Goal: Task Accomplishment & Management: Use online tool/utility

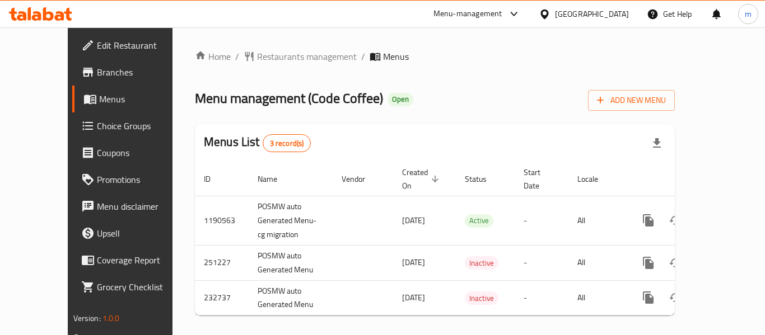
click at [97, 133] on span "Choice Groups" at bounding box center [142, 125] width 90 height 13
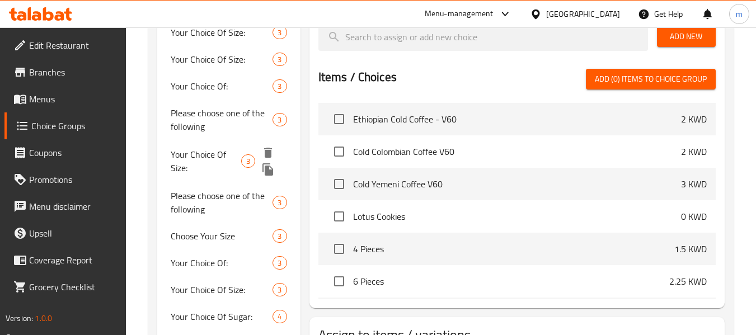
scroll to position [336, 0]
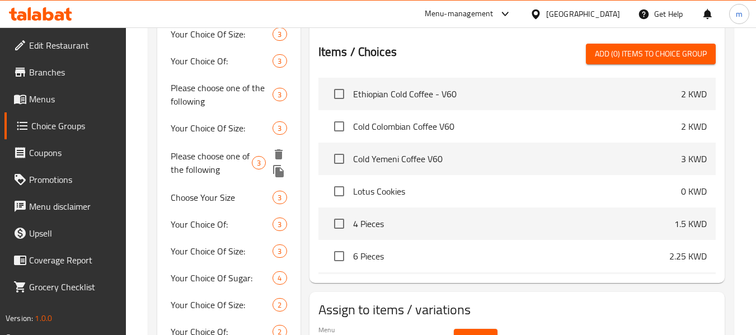
click at [220, 143] on div "Please choose one of the following 3" at bounding box center [228, 163] width 143 height 43
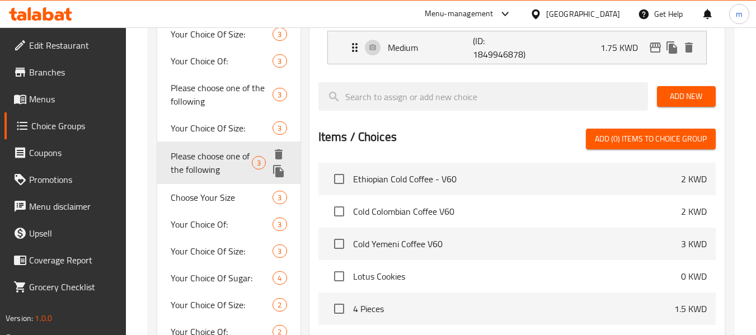
type input "Please choose one of the following"
type input "يرجى اختيار واحد مما يلي"
type input "1"
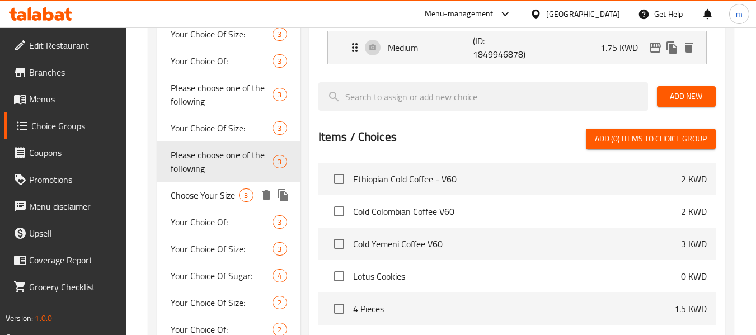
click at [219, 193] on span "Choose Your Size" at bounding box center [205, 195] width 68 height 13
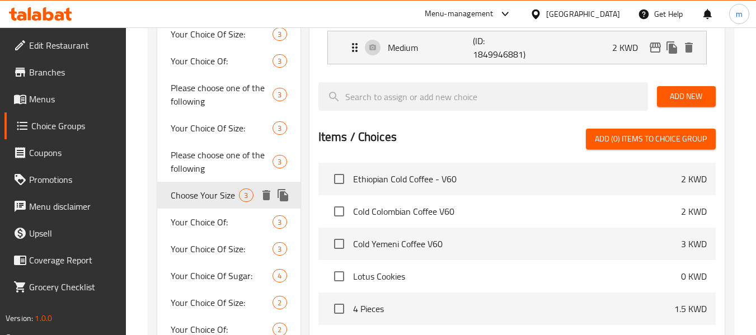
type input "Choose Your Size"
type input "إختيارك من الحجم:"
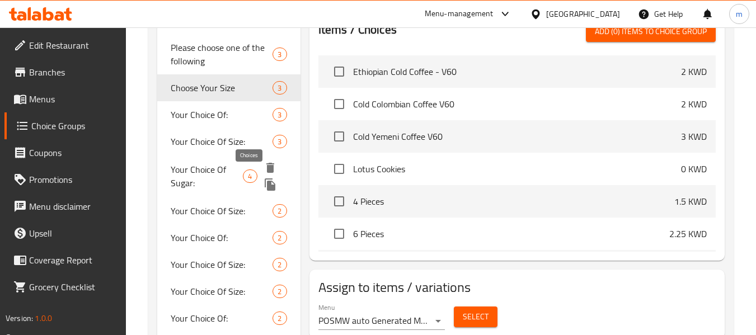
scroll to position [448, 0]
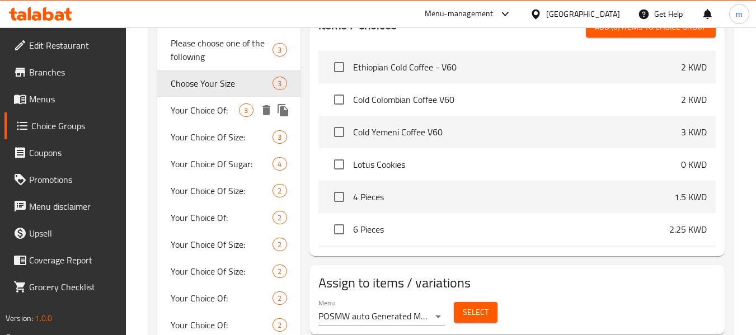
click at [213, 113] on span "Your Choice Of:" at bounding box center [205, 110] width 68 height 13
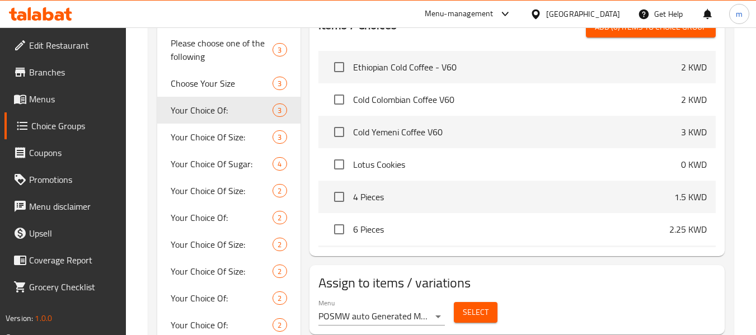
type input "Your Choice Of:"
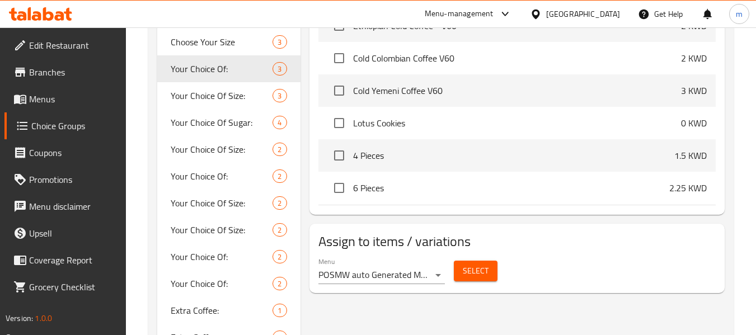
scroll to position [504, 0]
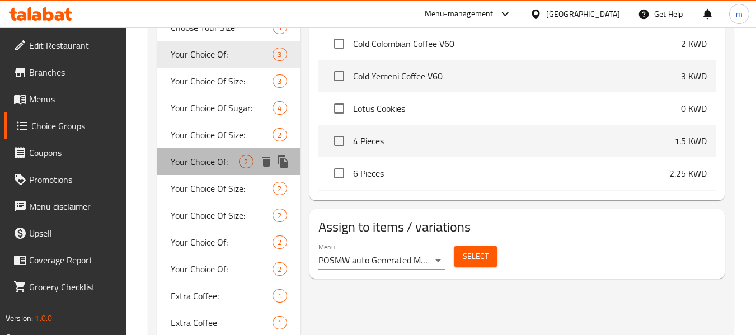
click at [223, 168] on span "Your Choice Of:" at bounding box center [205, 161] width 68 height 13
type input "اختيارك من:"
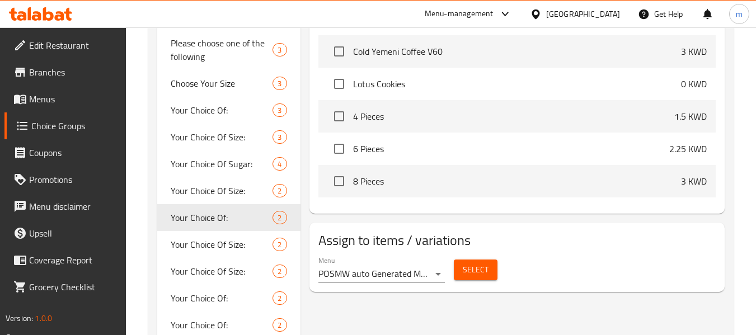
scroll to position [56, 0]
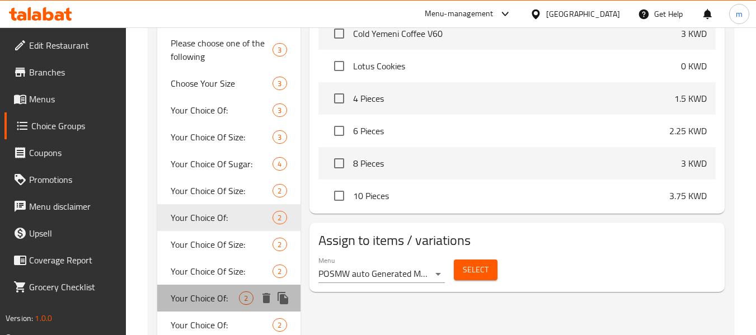
click at [207, 298] on span "Your Choice Of:" at bounding box center [205, 298] width 68 height 13
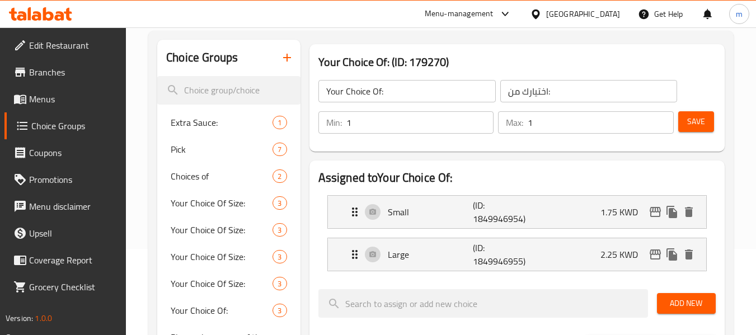
scroll to position [112, 0]
